Goal: Find specific page/section: Find specific page/section

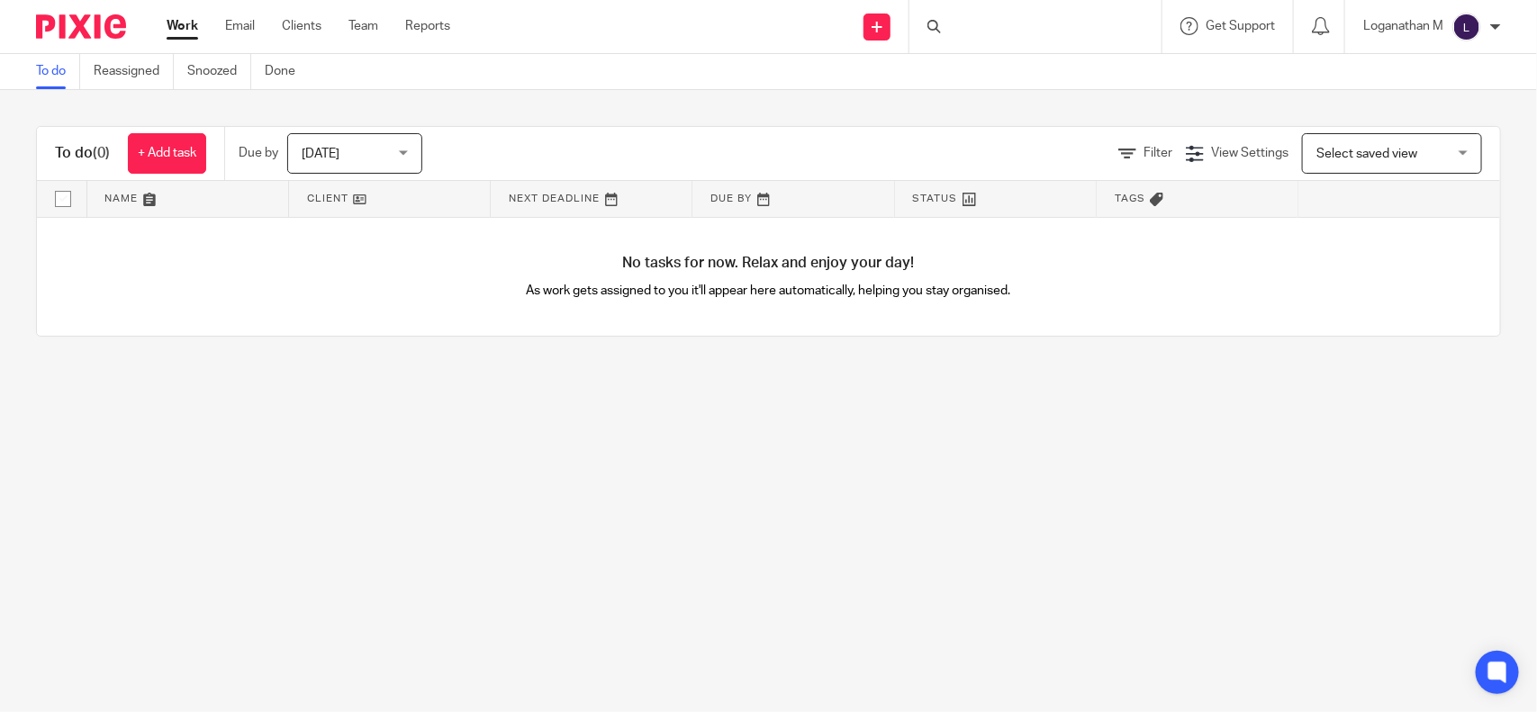
click at [964, 24] on div at bounding box center [1035, 26] width 252 height 53
click at [970, 25] on input "Search" at bounding box center [1026, 30] width 162 height 16
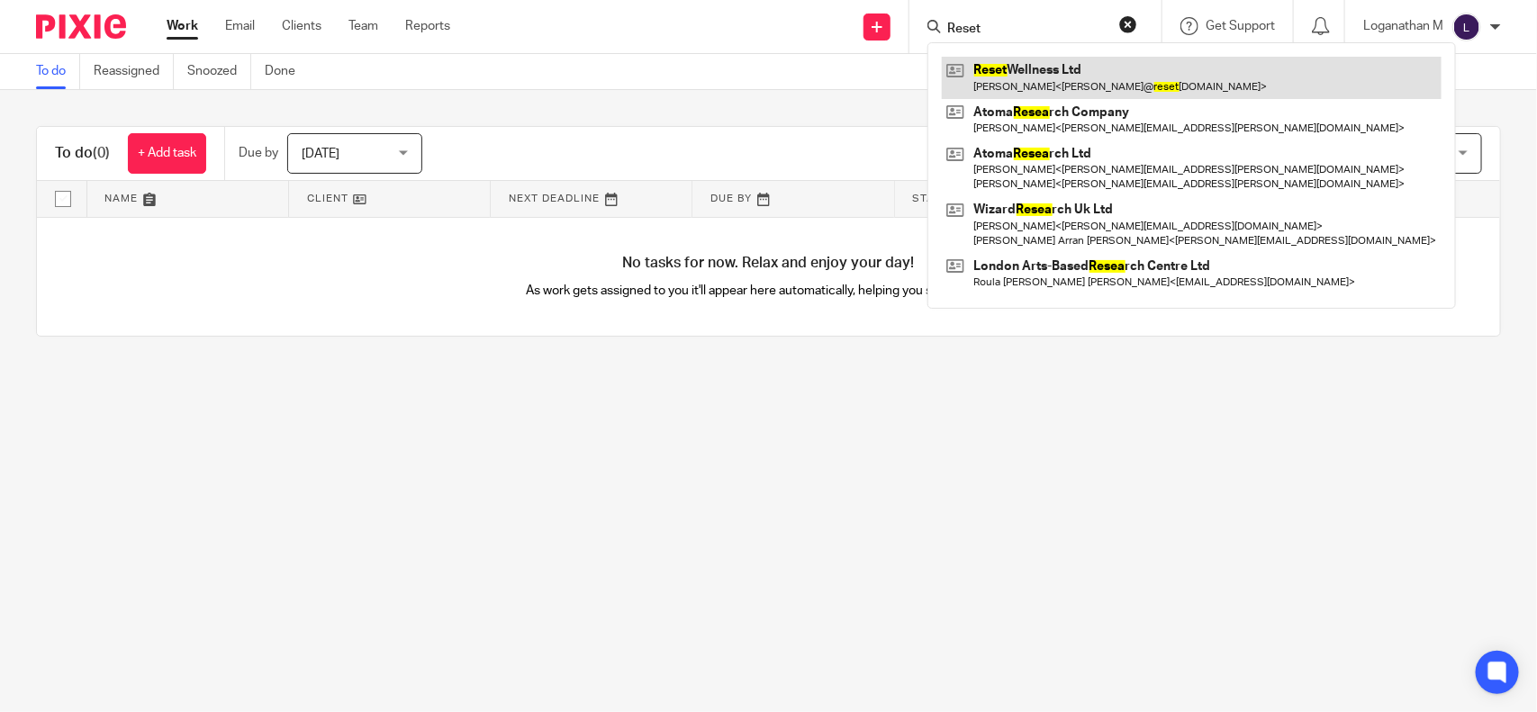
type input "Reset"
click at [1044, 84] on link at bounding box center [1192, 77] width 500 height 41
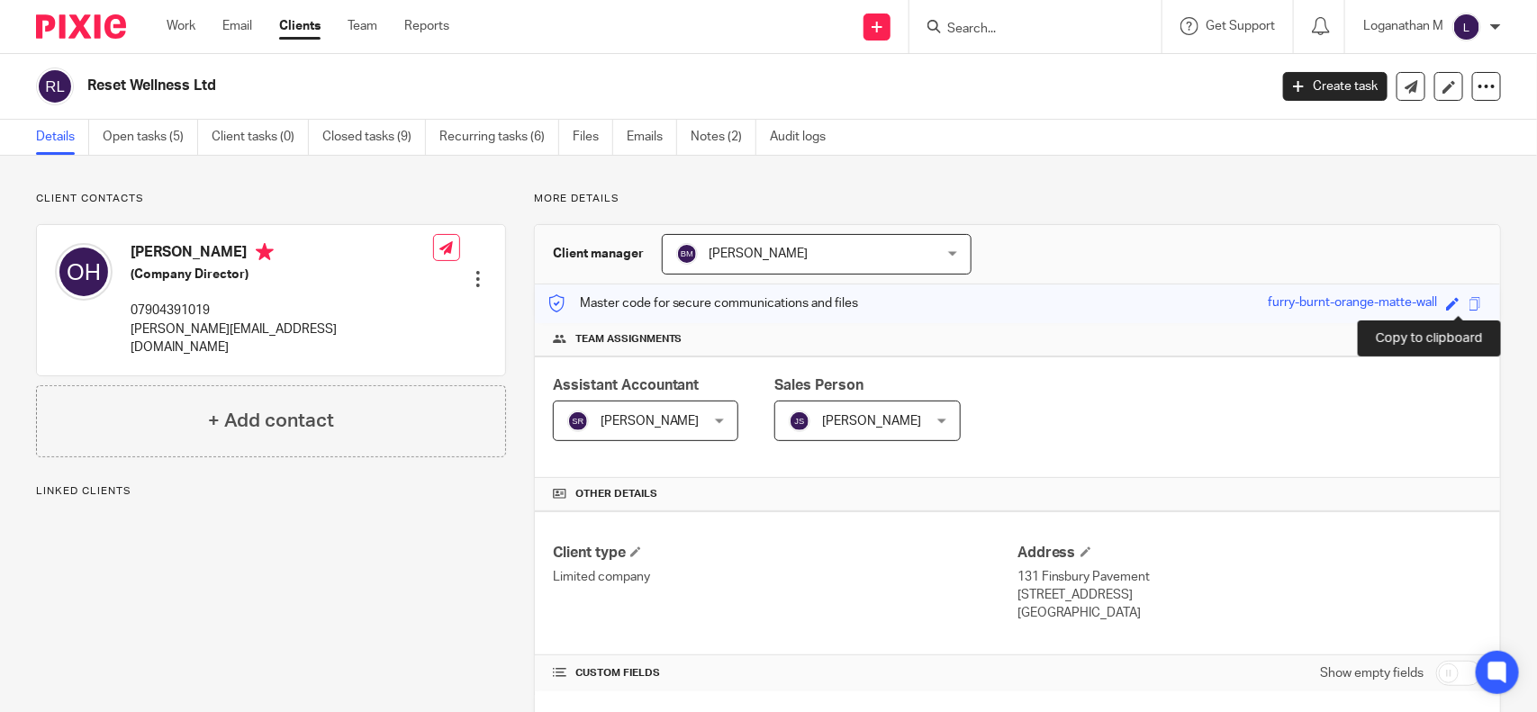
click at [1468, 304] on span at bounding box center [1475, 304] width 14 height 14
